Goal: Browse casually: Explore the website without a specific task or goal

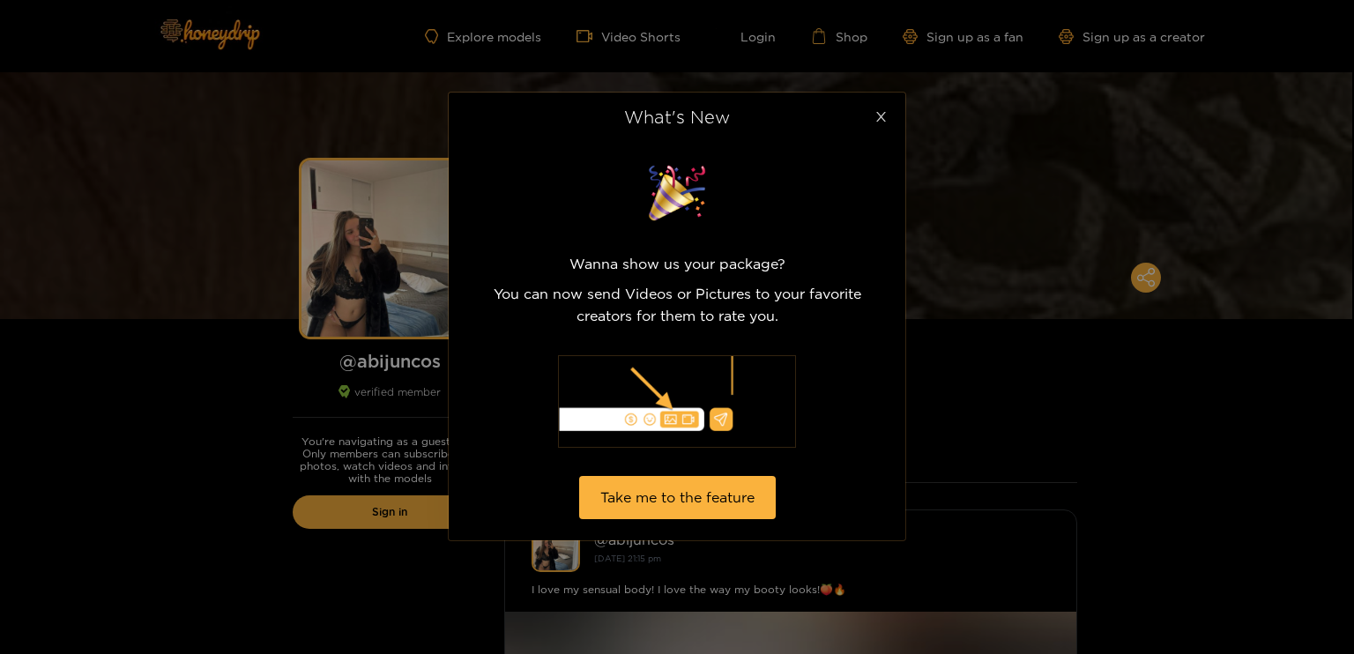
click at [877, 115] on icon "close" at bounding box center [880, 116] width 13 height 13
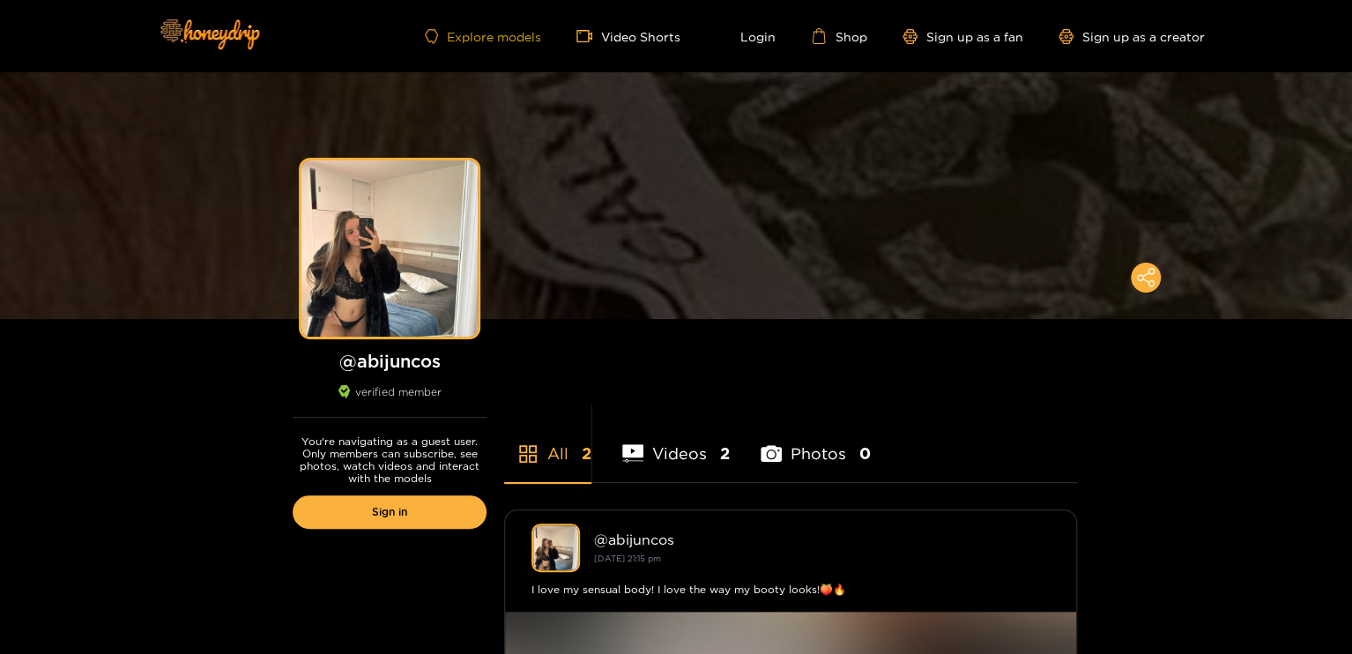
click at [520, 39] on link "Explore models" at bounding box center [483, 36] width 116 height 15
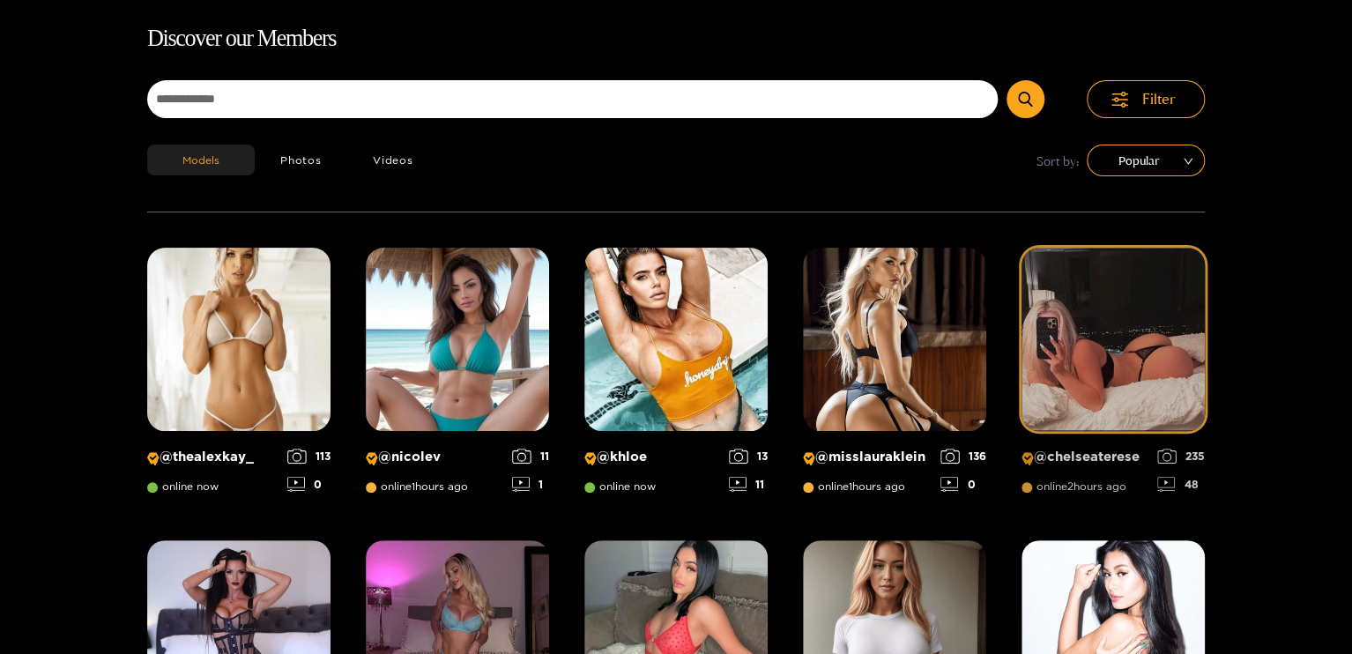
scroll to position [113, 0]
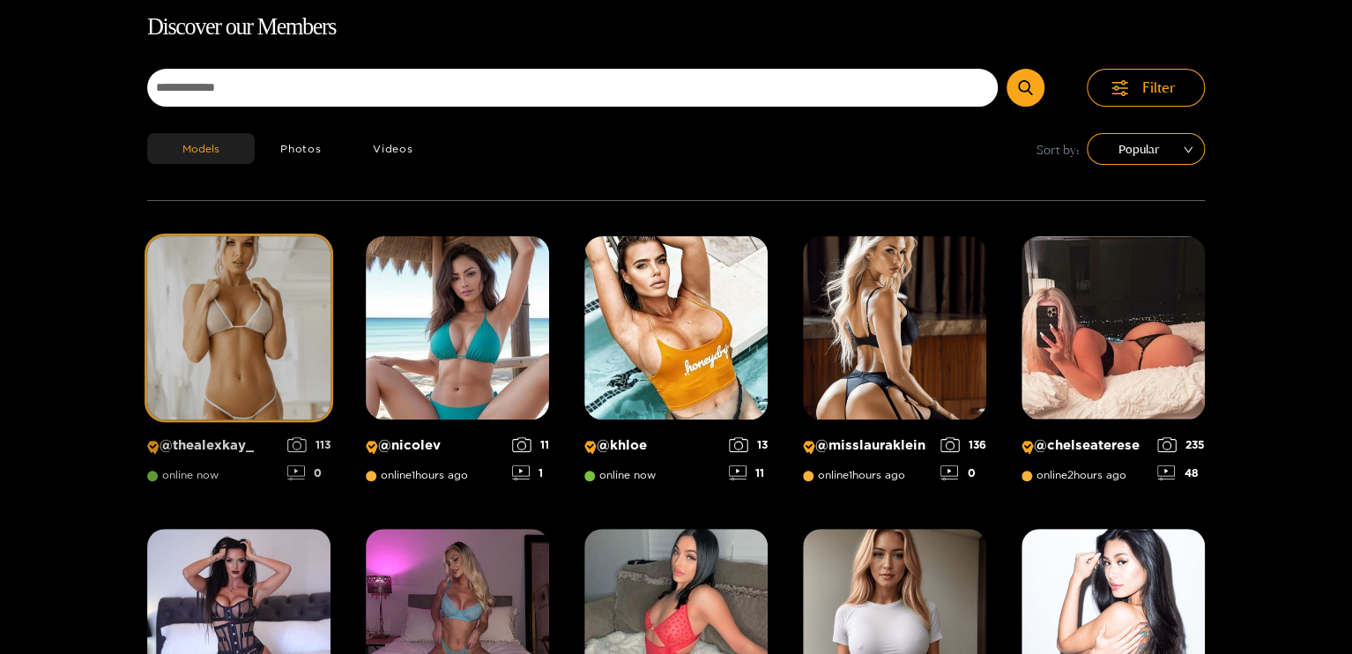
click at [282, 373] on img at bounding box center [238, 327] width 183 height 183
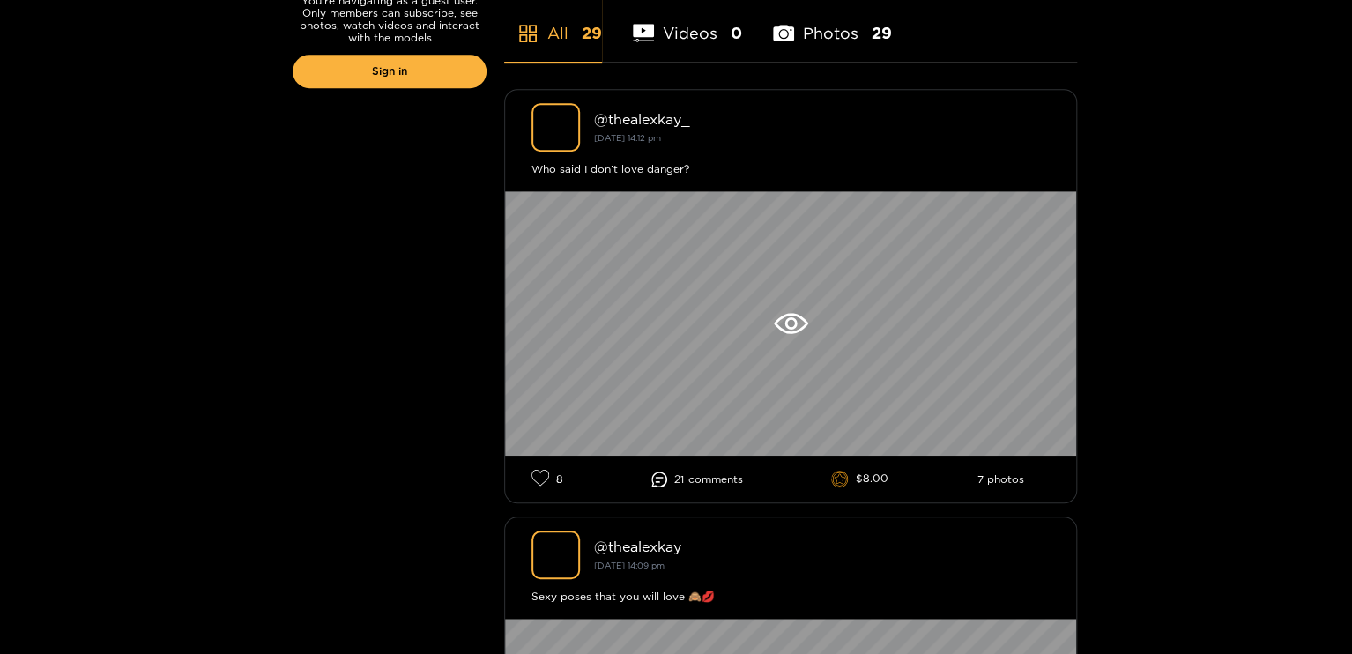
scroll to position [617, 0]
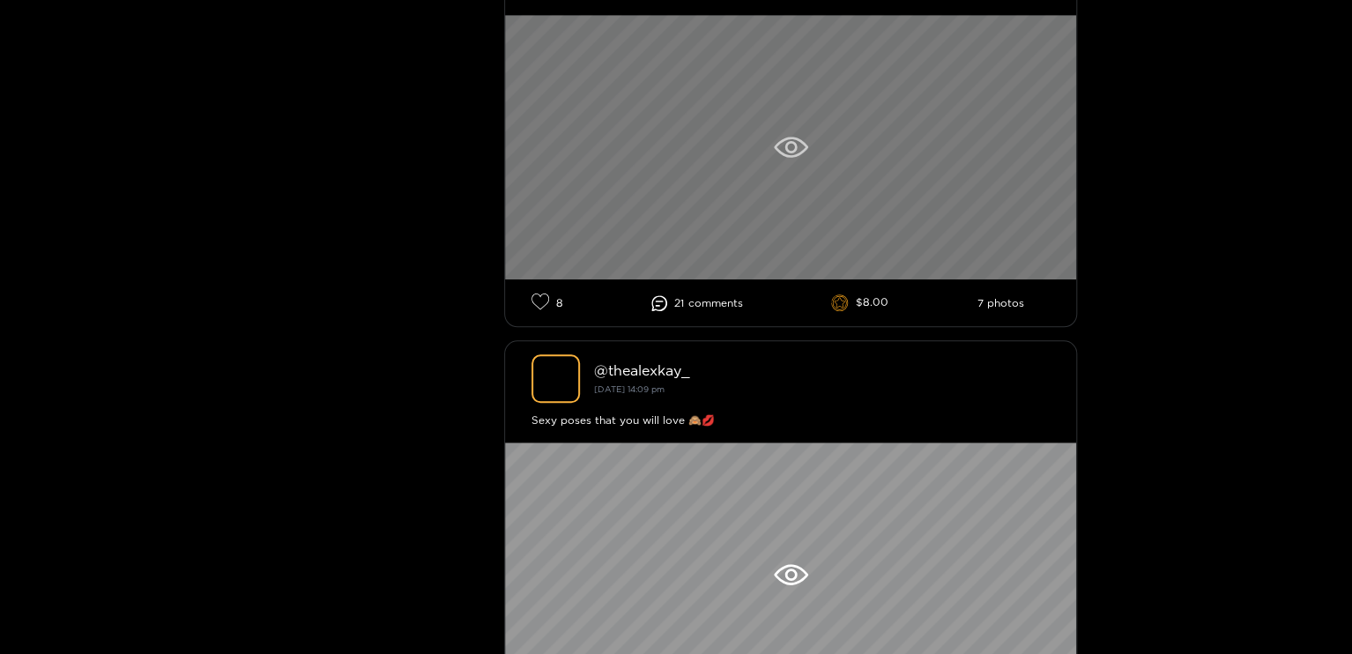
click at [798, 144] on icon at bounding box center [791, 147] width 34 height 21
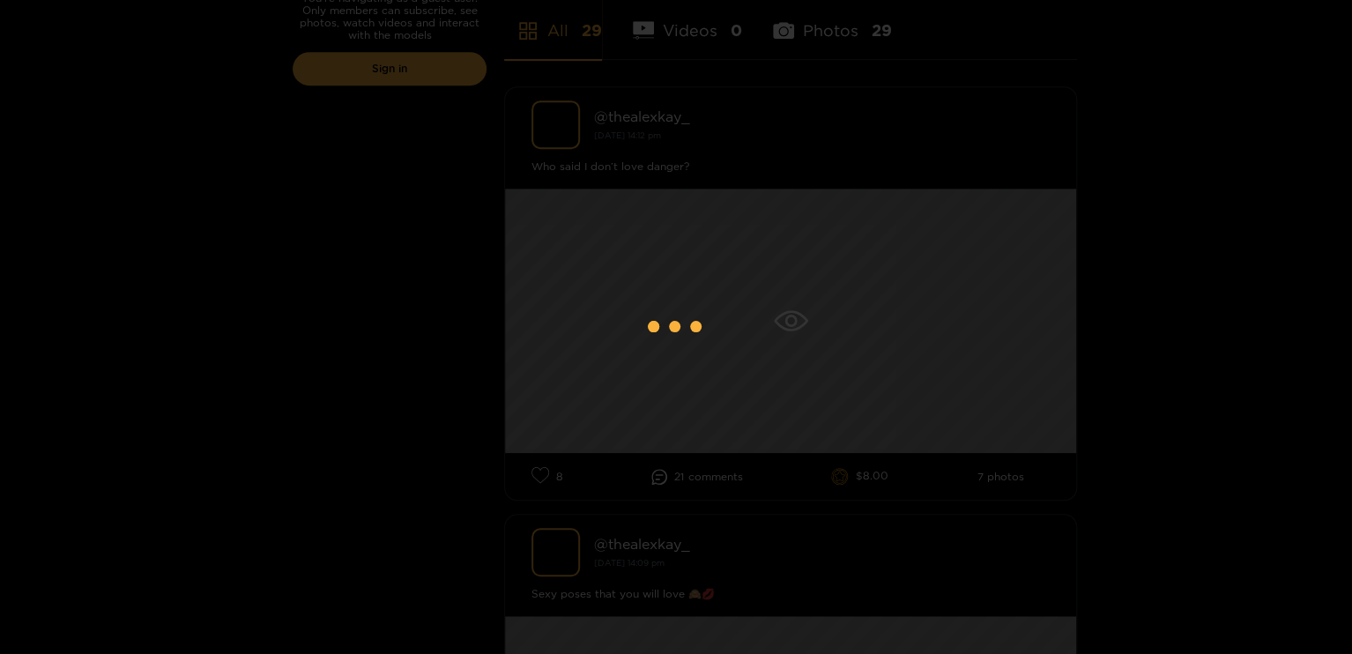
scroll to position [441, 0]
